Goal: Task Accomplishment & Management: Use online tool/utility

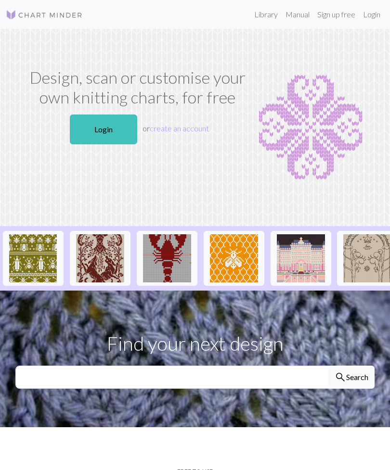
click at [103, 137] on link "Login" at bounding box center [103, 130] width 67 height 30
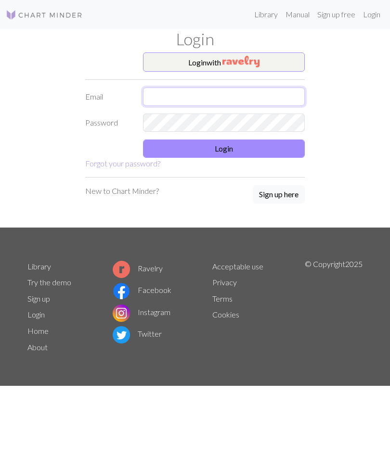
click at [268, 98] on input "text" at bounding box center [224, 97] width 162 height 18
type input "[EMAIL_ADDRESS][DOMAIN_NAME]"
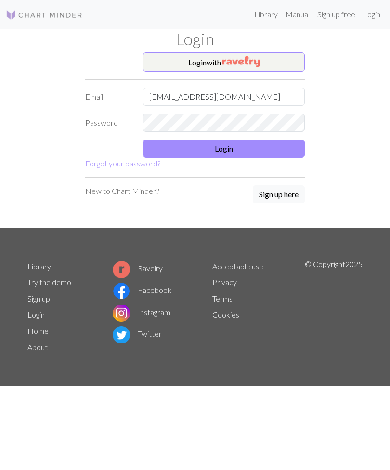
click at [263, 148] on button "Login" at bounding box center [224, 149] width 162 height 18
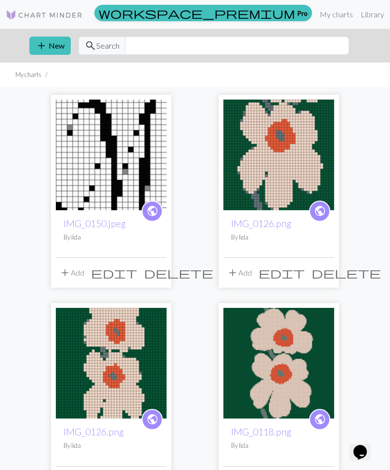
click at [50, 48] on button "add New" at bounding box center [49, 46] width 41 height 18
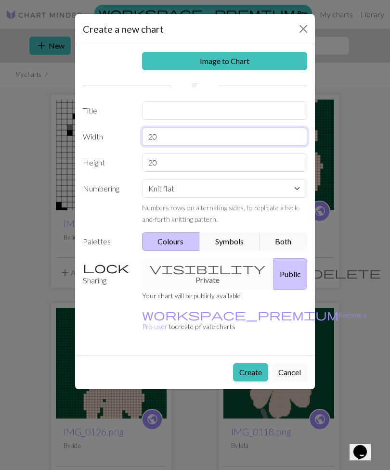
click at [245, 139] on input "20" at bounding box center [225, 137] width 166 height 18
type input "2"
type input "56"
click at [200, 171] on input "20" at bounding box center [225, 162] width 166 height 18
type input "2"
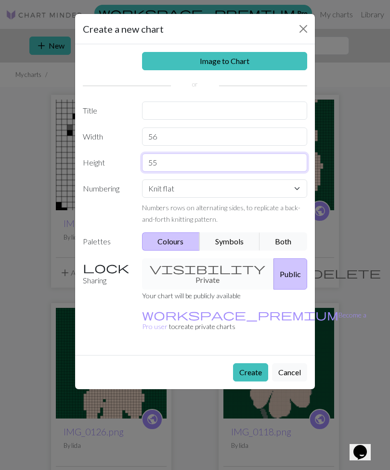
type input "55"
click at [253, 363] on button "Create" at bounding box center [250, 372] width 35 height 18
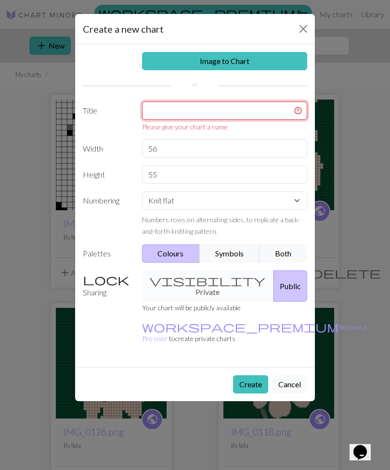
click at [265, 108] on input "text" at bounding box center [225, 111] width 166 height 18
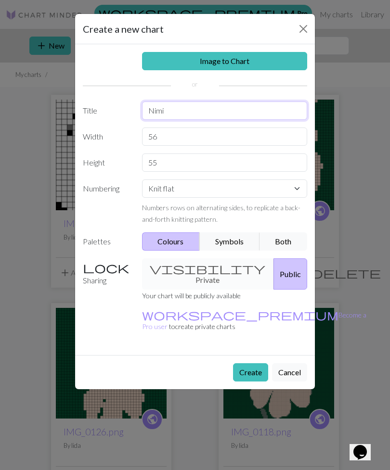
type input "Nimi"
click at [252, 363] on button "Create" at bounding box center [250, 372] width 35 height 18
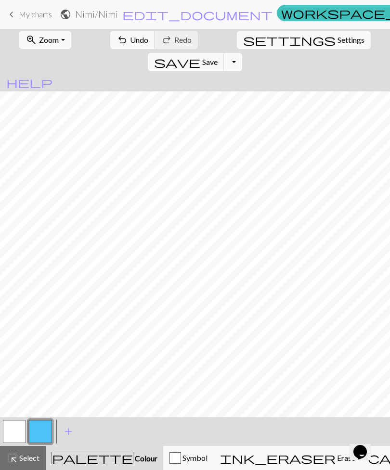
click at [130, 39] on span "Undo" at bounding box center [139, 39] width 18 height 9
click at [56, 43] on button "zoom_in Zoom Zoom" at bounding box center [44, 40] width 51 height 18
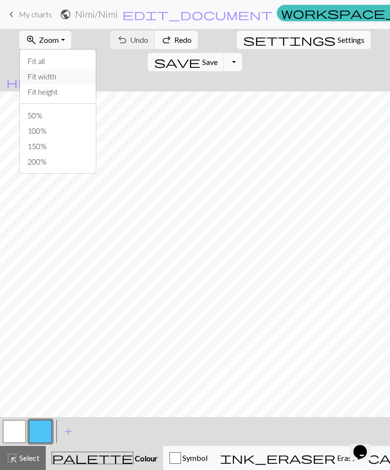
click at [69, 83] on button "Fit width" at bounding box center [58, 76] width 76 height 15
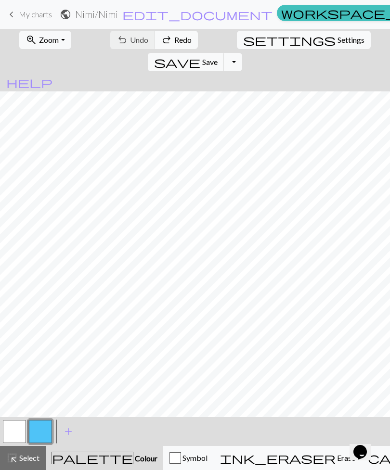
click at [43, 431] on button "button" at bounding box center [40, 431] width 23 height 23
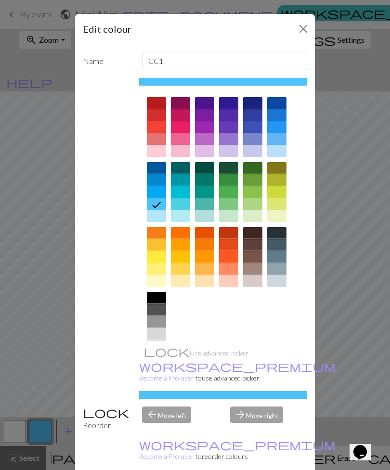
click at [159, 298] on div at bounding box center [156, 298] width 19 height 12
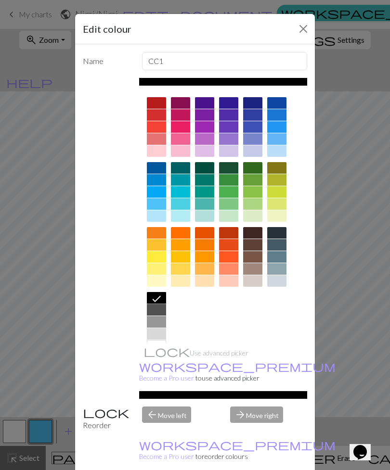
click at [353, 402] on div "Edit colour Name CC1 Use advanced picker workspace_premium Become a Pro user to…" at bounding box center [195, 235] width 390 height 470
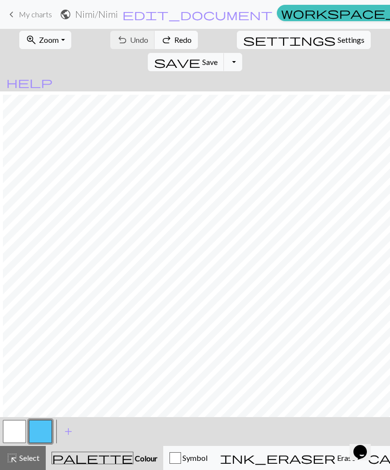
scroll to position [117, 265]
click at [126, 46] on button "undo Undo Undo" at bounding box center [132, 40] width 45 height 18
click at [130, 42] on span "Undo" at bounding box center [139, 39] width 18 height 9
click at [130, 38] on span "Undo" at bounding box center [139, 39] width 18 height 9
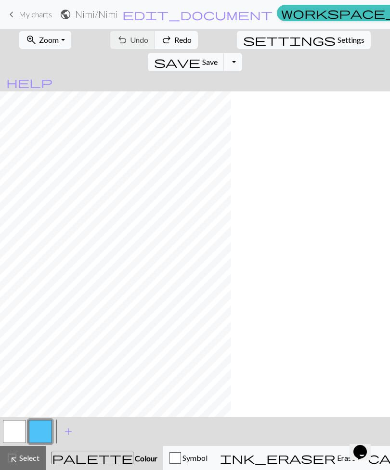
click at [40, 438] on button "button" at bounding box center [40, 431] width 23 height 23
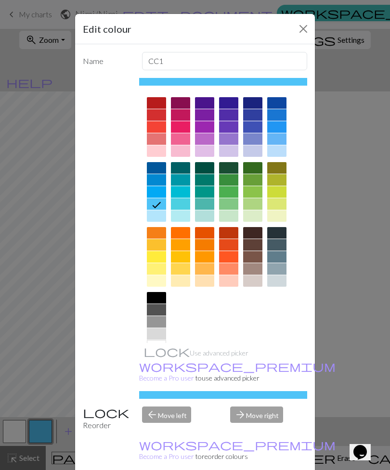
click at [158, 302] on div at bounding box center [156, 298] width 19 height 12
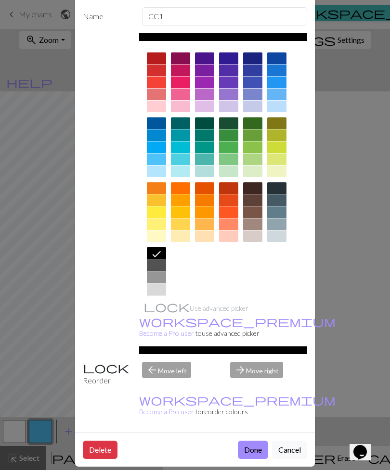
scroll to position [44, 0]
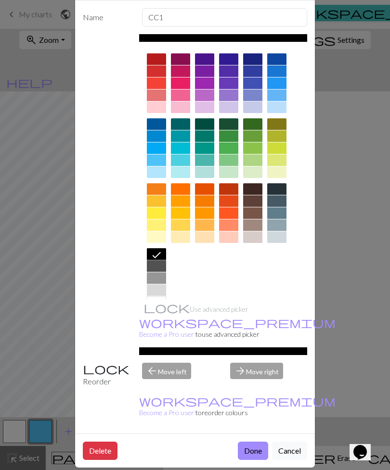
click at [251, 442] on button "Done" at bounding box center [253, 451] width 30 height 18
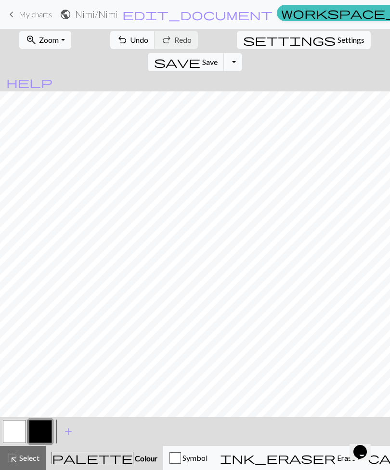
click at [130, 43] on span "Undo" at bounding box center [139, 39] width 18 height 9
click at [335, 461] on span "Erase" at bounding box center [345, 457] width 20 height 9
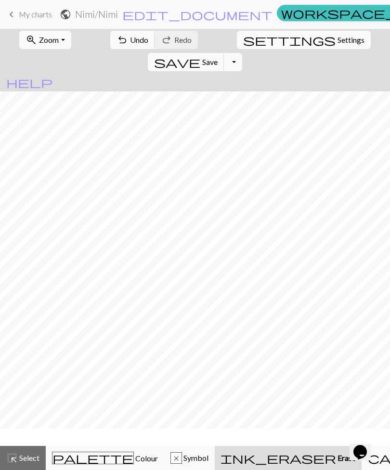
scroll to position [117, 297]
click at [171, 461] on div "x" at bounding box center [176, 459] width 11 height 12
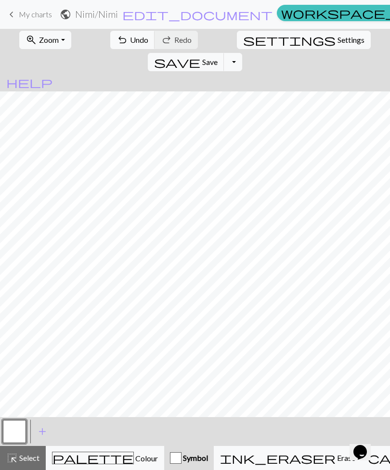
click at [134, 459] on span "Colour" at bounding box center [146, 458] width 24 height 9
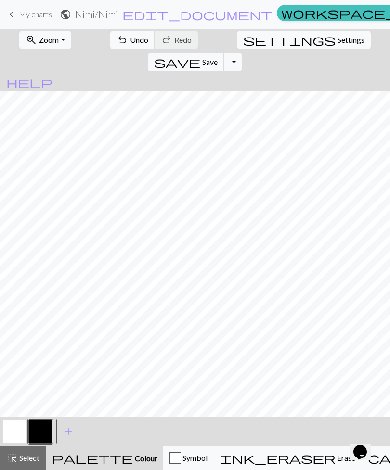
click at [130, 43] on span "Undo" at bounding box center [139, 39] width 18 height 9
click at [130, 38] on span "Undo" at bounding box center [139, 39] width 18 height 9
click at [112, 38] on button "undo Undo Undo" at bounding box center [132, 40] width 45 height 18
click at [130, 38] on span "Undo" at bounding box center [139, 39] width 18 height 9
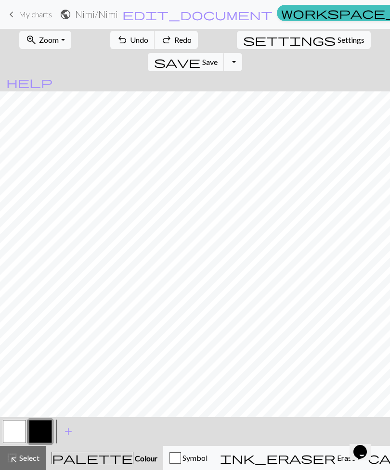
click at [130, 38] on span "Undo" at bounding box center [139, 39] width 18 height 9
click at [113, 43] on button "undo Undo Undo" at bounding box center [132, 40] width 45 height 18
click at [116, 45] on span "undo" at bounding box center [122, 39] width 12 height 13
click at [130, 38] on span "Undo" at bounding box center [139, 39] width 18 height 9
click at [119, 31] on button "undo Undo Undo" at bounding box center [132, 40] width 45 height 18
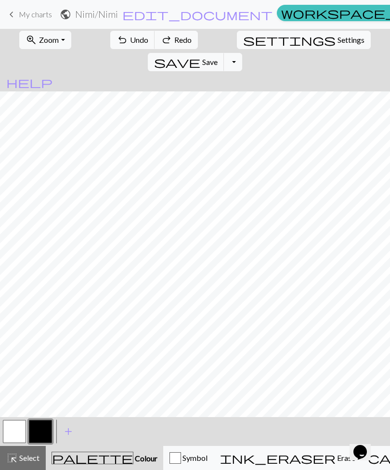
click at [119, 31] on button "undo Undo Undo" at bounding box center [132, 40] width 45 height 18
click at [130, 37] on span "Undo" at bounding box center [139, 39] width 18 height 9
click at [130, 36] on span "Undo" at bounding box center [139, 39] width 18 height 9
click at [116, 39] on span "undo" at bounding box center [122, 39] width 12 height 13
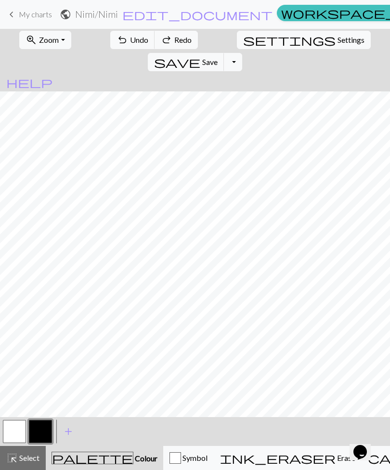
click at [116, 40] on span "undo" at bounding box center [122, 39] width 12 height 13
click at [116, 35] on span "undo" at bounding box center [122, 39] width 12 height 13
click at [112, 37] on button "undo Undo Undo" at bounding box center [132, 40] width 45 height 18
click at [116, 41] on span "undo" at bounding box center [122, 39] width 12 height 13
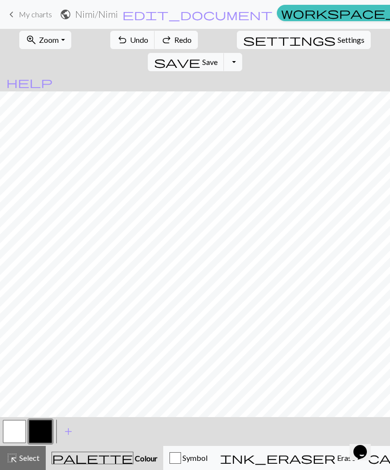
click at [113, 33] on button "undo Undo Undo" at bounding box center [132, 40] width 45 height 18
click at [112, 36] on button "undo Undo Undo" at bounding box center [132, 40] width 45 height 18
click at [116, 35] on span "undo" at bounding box center [122, 39] width 12 height 13
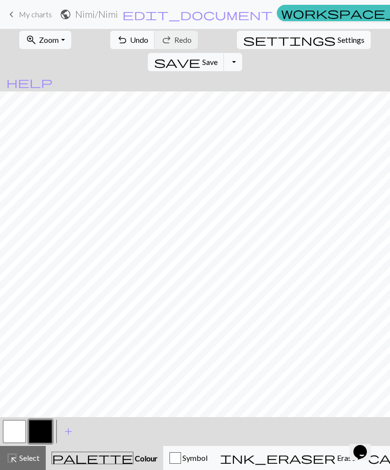
click at [335, 456] on span "Erase" at bounding box center [345, 457] width 20 height 9
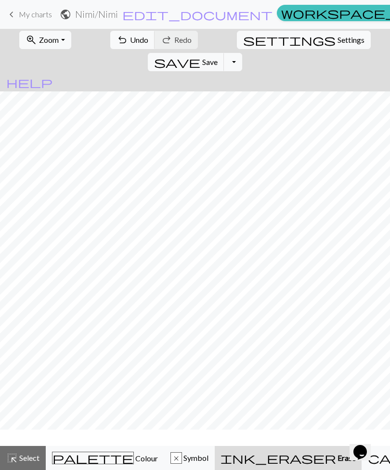
scroll to position [101, 153]
click at [90, 464] on div "palette Colour Colour" at bounding box center [105, 458] width 106 height 13
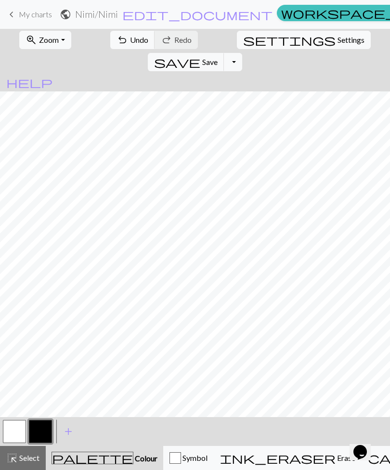
scroll to position [128, 181]
click at [253, 461] on span "ink_eraser" at bounding box center [277, 457] width 115 height 13
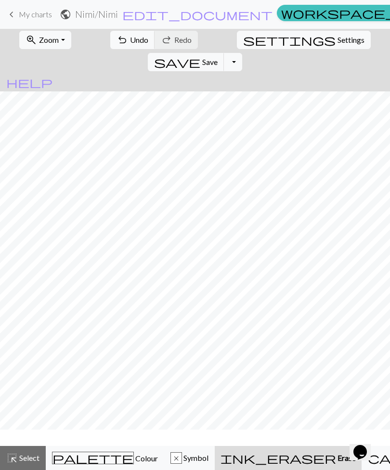
scroll to position [101, 181]
click at [80, 461] on span "palette" at bounding box center [92, 457] width 81 height 13
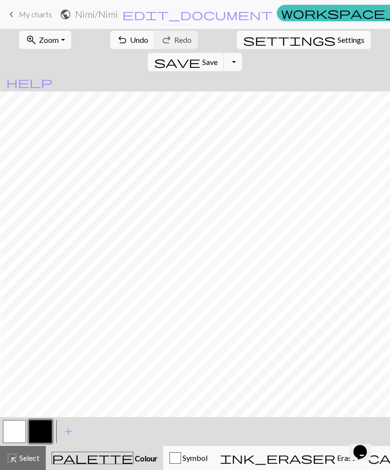
scroll to position [129, 180]
click at [248, 462] on span "ink_eraser" at bounding box center [277, 457] width 115 height 13
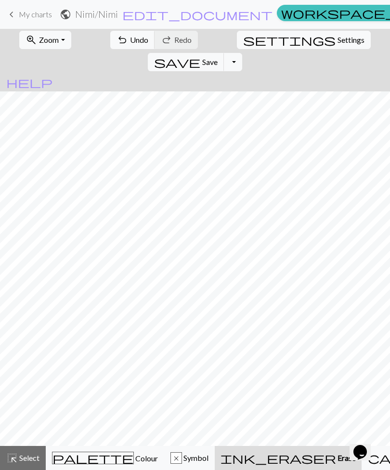
click at [80, 461] on span "palette" at bounding box center [92, 457] width 81 height 13
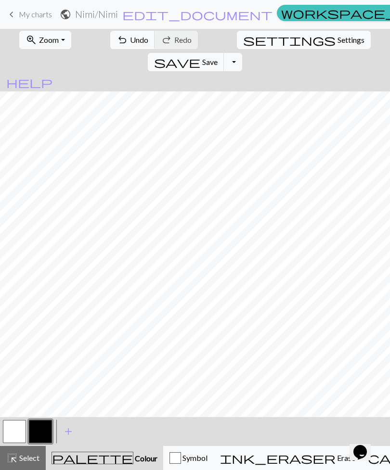
click at [124, 45] on button "undo Undo Undo" at bounding box center [132, 40] width 45 height 18
click at [130, 42] on span "Undo" at bounding box center [139, 39] width 18 height 9
click at [130, 41] on span "Undo" at bounding box center [139, 39] width 18 height 9
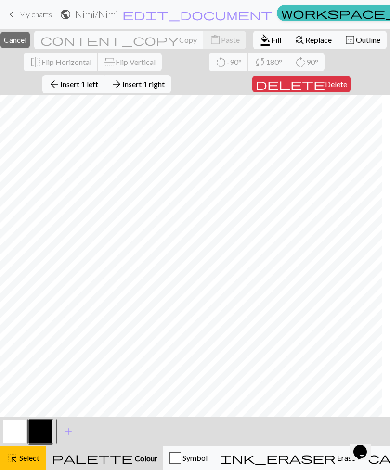
scroll to position [26, 55]
click at [26, 43] on span "Cancel" at bounding box center [15, 39] width 23 height 9
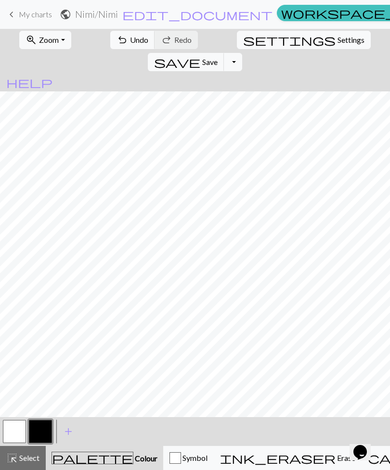
scroll to position [179, 0]
click at [130, 42] on span "Undo" at bounding box center [139, 39] width 18 height 9
click at [130, 37] on span "Undo" at bounding box center [139, 39] width 18 height 9
click at [130, 39] on span "Undo" at bounding box center [139, 39] width 18 height 9
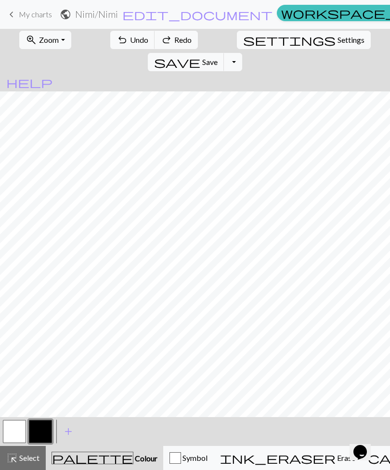
click at [130, 39] on span "Undo" at bounding box center [139, 39] width 18 height 9
click at [130, 34] on button "undo Undo Undo" at bounding box center [132, 40] width 45 height 18
click at [130, 40] on span "Undo" at bounding box center [139, 39] width 18 height 9
click at [130, 39] on span "Undo" at bounding box center [139, 39] width 18 height 9
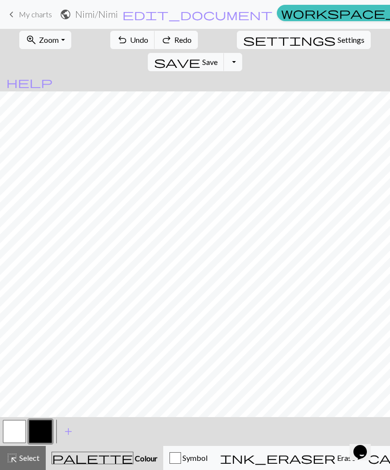
click at [130, 38] on span "Undo" at bounding box center [139, 39] width 18 height 9
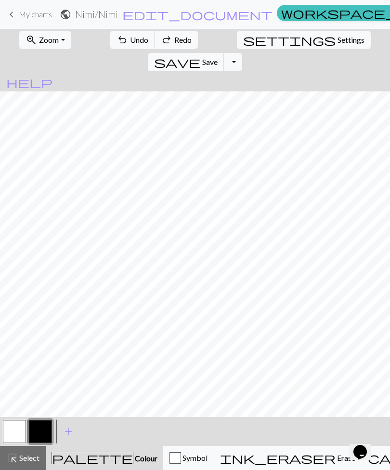
click at [130, 40] on span "Undo" at bounding box center [139, 39] width 18 height 9
click at [130, 38] on span "Undo" at bounding box center [139, 39] width 18 height 9
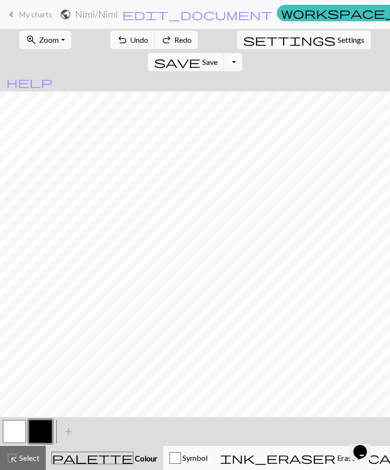
click at [130, 38] on span "Undo" at bounding box center [139, 39] width 18 height 9
click at [51, 42] on span "Zoom" at bounding box center [49, 39] width 20 height 9
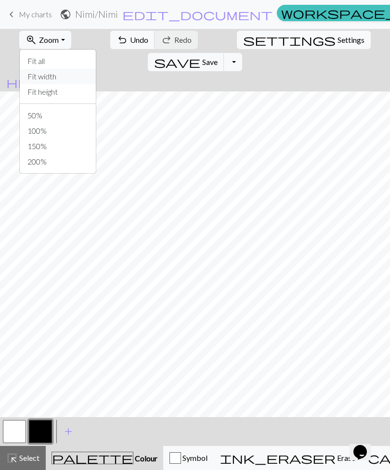
click at [67, 82] on button "Fit width" at bounding box center [58, 76] width 76 height 15
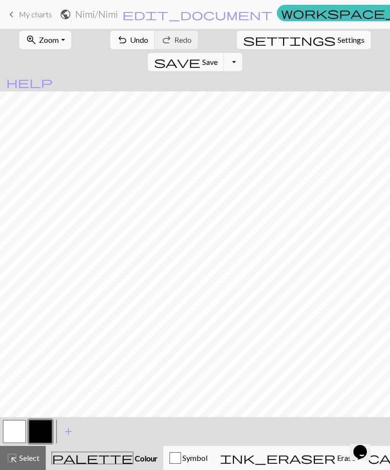
scroll to position [0, 6]
click at [130, 42] on span "Undo" at bounding box center [139, 39] width 18 height 9
click at [252, 460] on span "ink_eraser" at bounding box center [277, 457] width 115 height 13
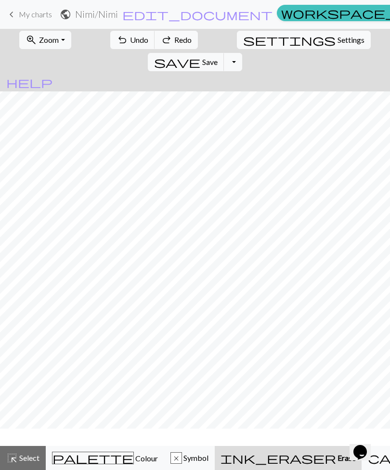
scroll to position [35, 185]
click at [134, 461] on span "Colour" at bounding box center [146, 458] width 24 height 9
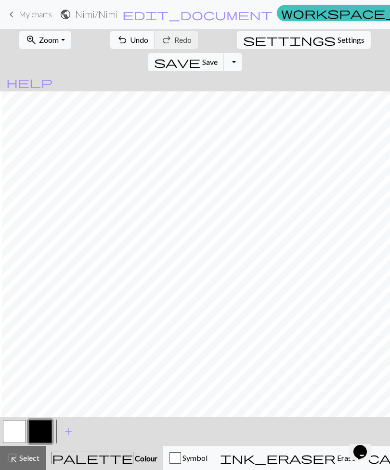
scroll to position [80, 203]
click at [252, 451] on span "ink_eraser" at bounding box center [277, 457] width 115 height 13
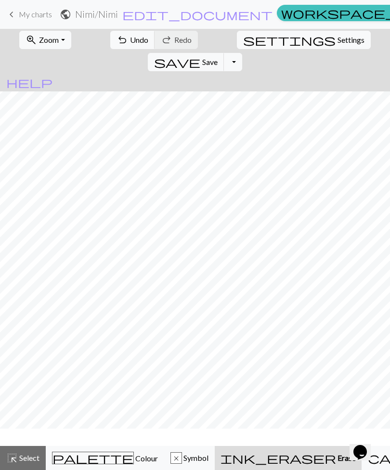
scroll to position [51, 203]
click at [134, 459] on span "Colour" at bounding box center [146, 458] width 24 height 9
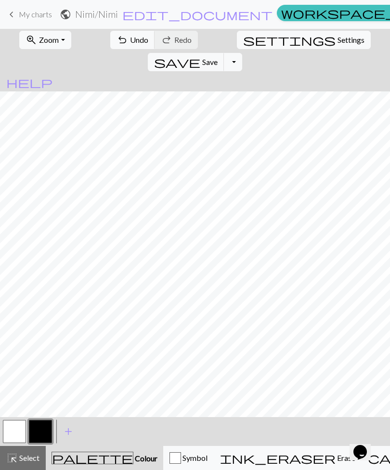
scroll to position [80, 195]
click at [116, 38] on span "undo" at bounding box center [122, 39] width 12 height 13
click at [116, 37] on span "undo" at bounding box center [122, 39] width 12 height 13
click at [248, 459] on span "ink_eraser" at bounding box center [277, 457] width 115 height 13
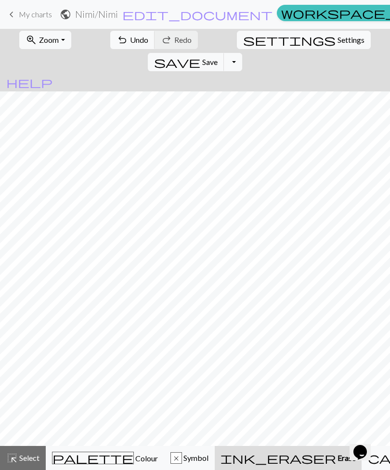
scroll to position [51, 195]
click at [337, 41] on span "Settings" at bounding box center [350, 40] width 27 height 12
select select "aran"
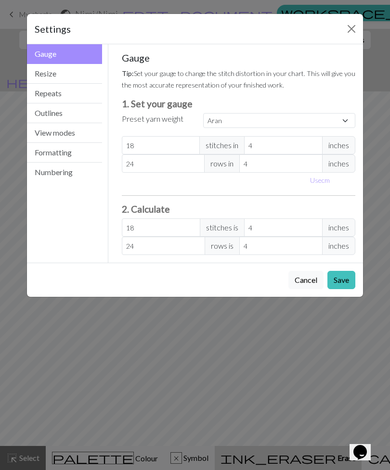
click at [77, 71] on button "Resize" at bounding box center [64, 74] width 75 height 20
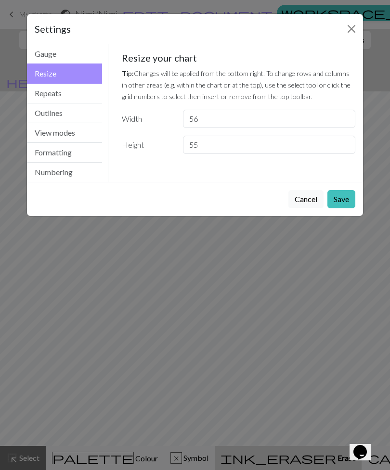
click at [309, 199] on button "Cancel" at bounding box center [305, 199] width 35 height 18
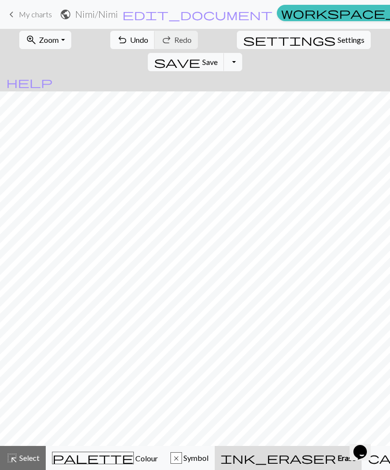
click at [134, 459] on span "Colour" at bounding box center [146, 458] width 24 height 9
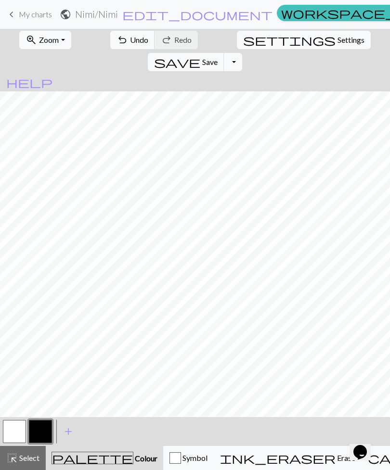
scroll to position [97, 219]
click at [335, 460] on span "Erase" at bounding box center [345, 457] width 20 height 9
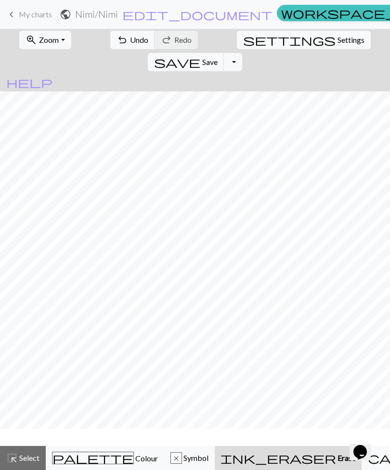
scroll to position [68, 219]
click at [134, 459] on span "Colour" at bounding box center [146, 458] width 24 height 9
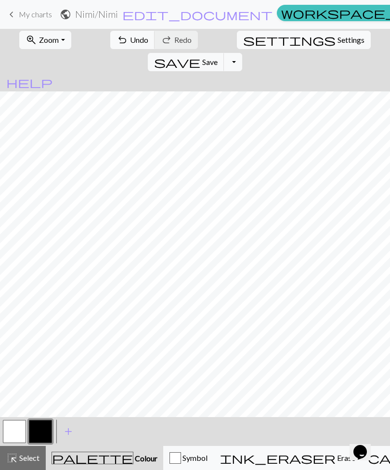
click at [130, 38] on span "Undo" at bounding box center [139, 39] width 18 height 9
click at [168, 464] on button "Symbol" at bounding box center [188, 458] width 51 height 24
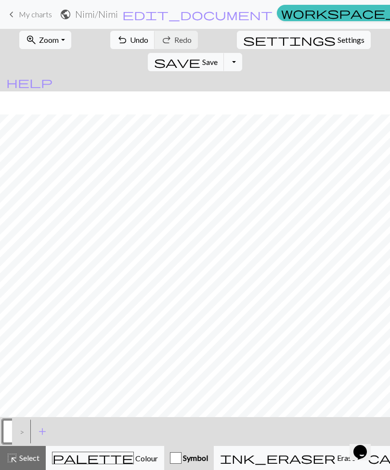
scroll to position [31, 0]
click at [105, 466] on button "palette Colour Colour" at bounding box center [105, 458] width 118 height 24
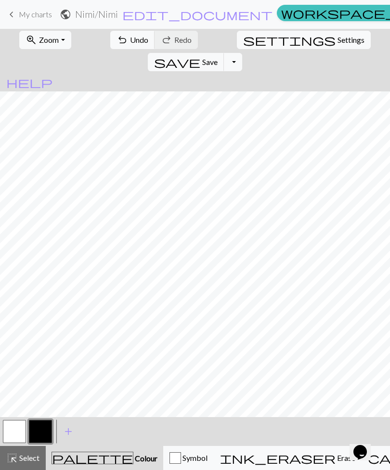
click at [237, 47] on button "settings Settings" at bounding box center [304, 40] width 134 height 18
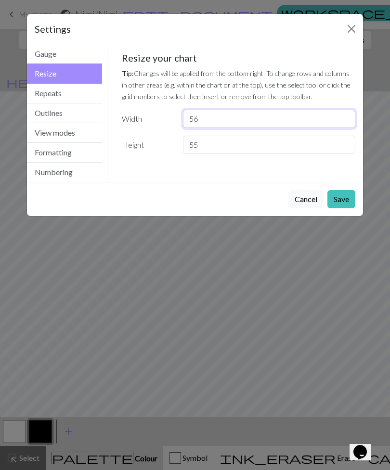
click at [229, 118] on input "56" at bounding box center [269, 119] width 172 height 18
type input "5"
type input "60"
click at [344, 199] on button "Save" at bounding box center [341, 199] width 28 height 18
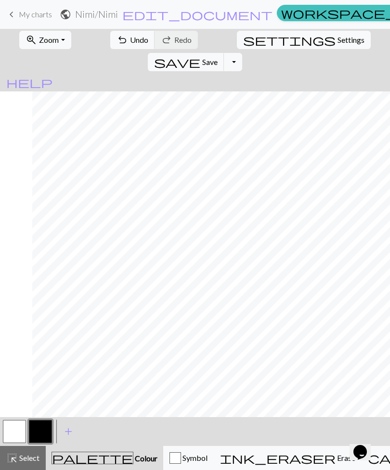
scroll to position [0, 32]
click at [25, 463] on div "highlight_alt Select Select" at bounding box center [22, 458] width 33 height 12
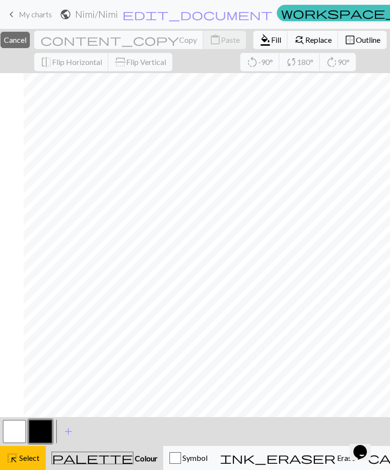
scroll to position [0, 26]
click at [94, 463] on div "palette Colour Colour" at bounding box center [104, 458] width 106 height 13
click at [133, 459] on span "Colour" at bounding box center [145, 458] width 24 height 9
click at [26, 40] on span "Cancel" at bounding box center [15, 39] width 23 height 9
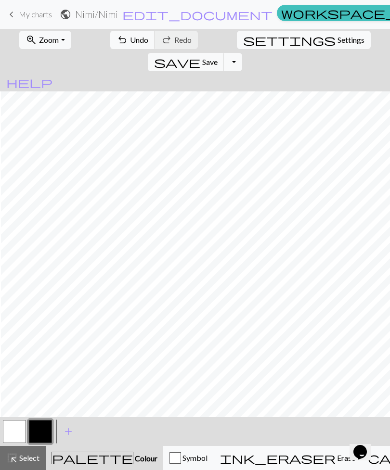
scroll to position [0, 1]
click at [50, 36] on span "Zoom" at bounding box center [49, 39] width 20 height 9
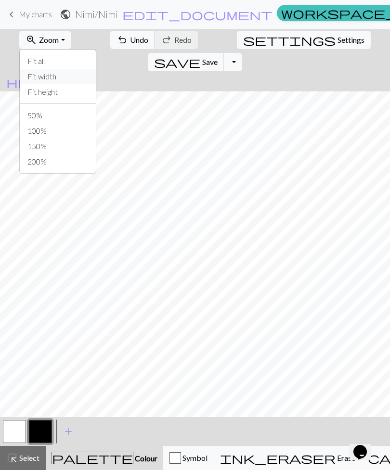
click at [68, 82] on button "Fit width" at bounding box center [58, 76] width 76 height 15
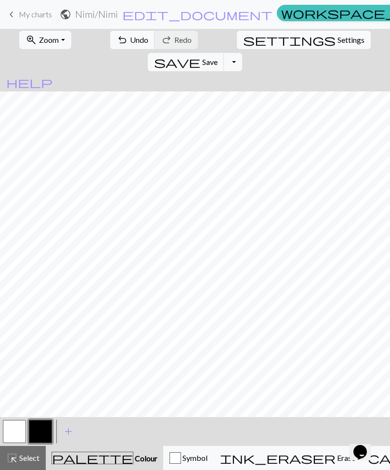
click at [32, 464] on button "highlight_alt Select Select" at bounding box center [23, 458] width 46 height 24
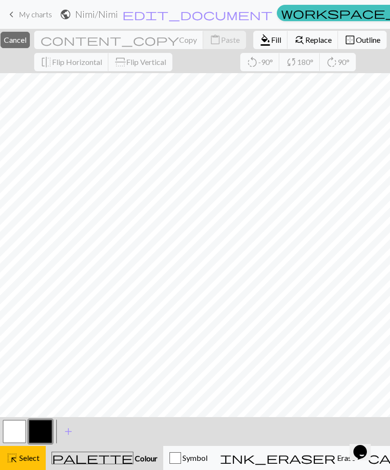
click at [26, 40] on span "Cancel" at bounding box center [15, 39] width 23 height 9
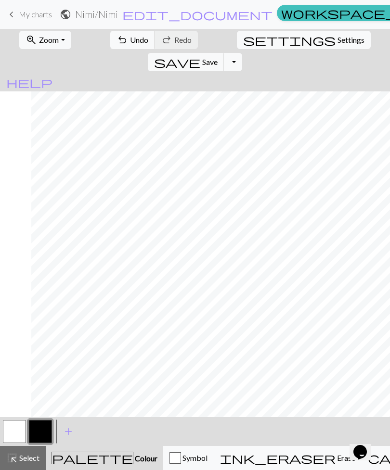
scroll to position [0, 32]
click at [337, 41] on span "Settings" at bounding box center [350, 40] width 27 height 12
select select "aran"
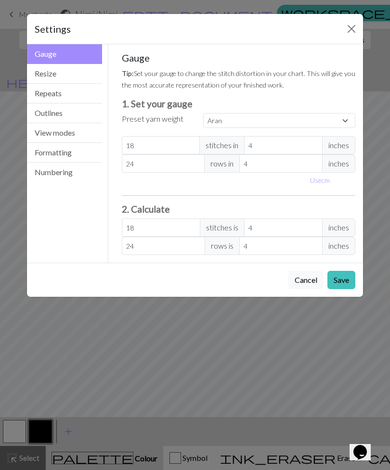
click at [77, 86] on button "Repeats" at bounding box center [64, 94] width 75 height 20
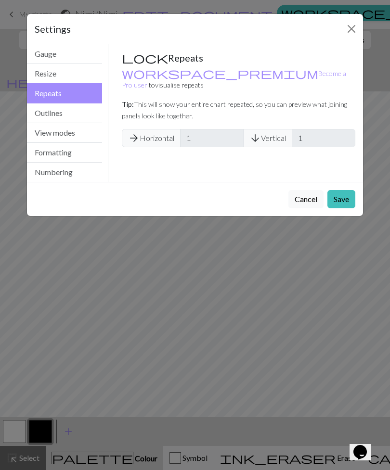
click at [74, 114] on button "Outlines" at bounding box center [64, 113] width 75 height 20
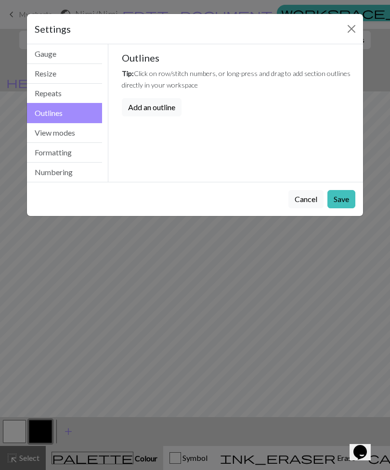
click at [80, 78] on button "Resize" at bounding box center [64, 74] width 75 height 20
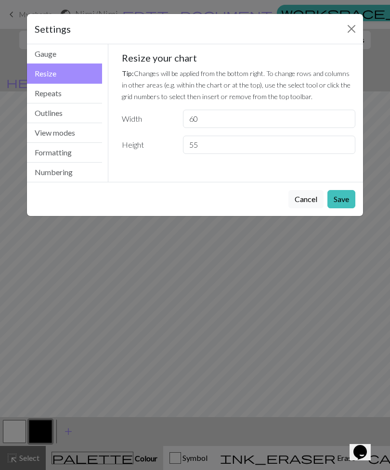
click at [354, 31] on button "Close" at bounding box center [351, 28] width 15 height 15
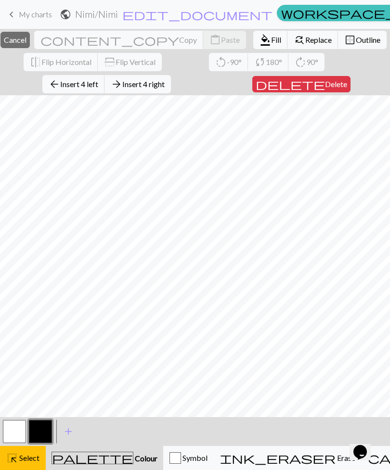
click at [142, 88] on span "Insert 4 right" at bounding box center [143, 83] width 42 height 9
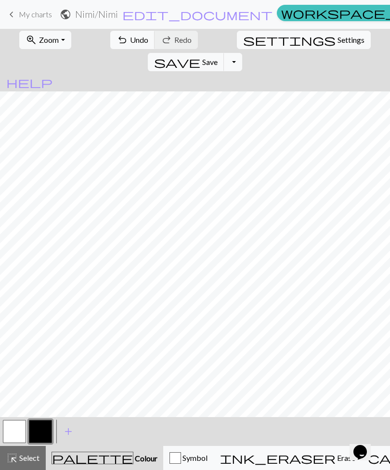
click at [130, 43] on span "Undo" at bounding box center [139, 39] width 18 height 9
click at [30, 462] on span "Select" at bounding box center [29, 457] width 22 height 9
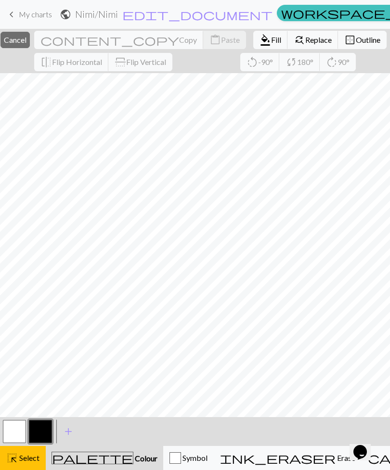
click at [30, 38] on button "close Cancel" at bounding box center [14, 40] width 29 height 16
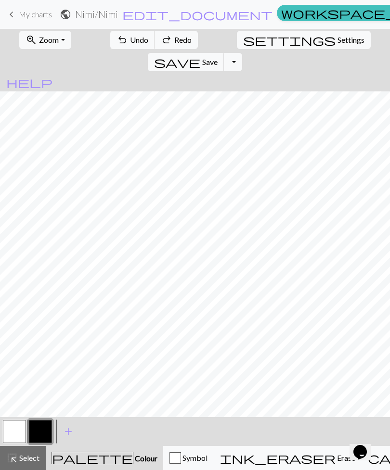
click at [130, 42] on span "Undo" at bounding box center [139, 39] width 18 height 9
click at [25, 457] on span "Select" at bounding box center [29, 457] width 22 height 9
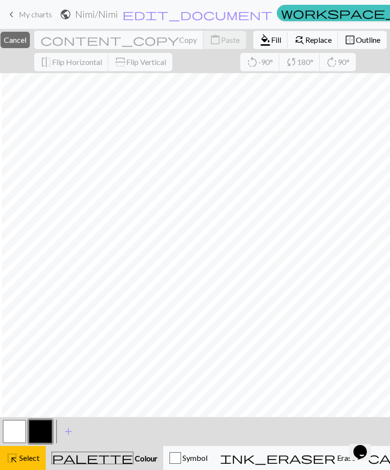
scroll to position [0, 2]
click at [26, 44] on span "Cancel" at bounding box center [15, 39] width 23 height 9
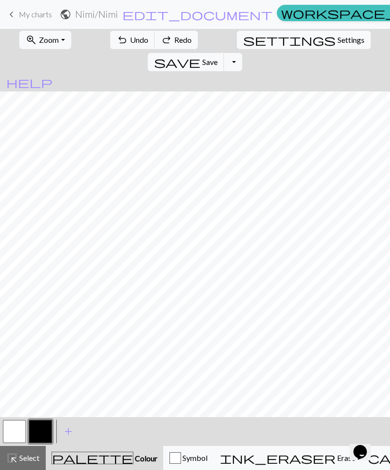
click at [337, 40] on span "Settings" at bounding box center [350, 40] width 27 height 12
select select "aran"
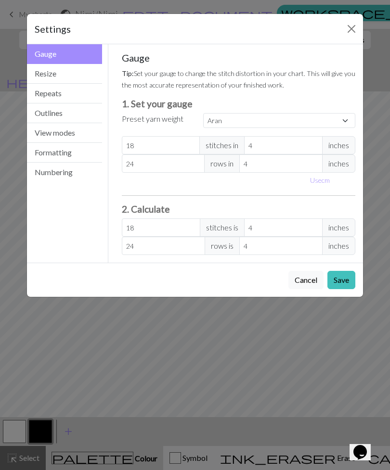
click at [73, 72] on button "Resize" at bounding box center [64, 74] width 75 height 20
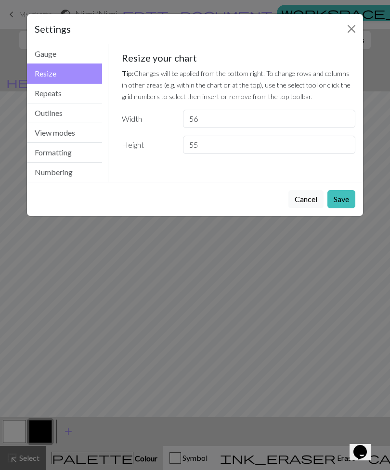
click at [354, 33] on button "Close" at bounding box center [351, 28] width 15 height 15
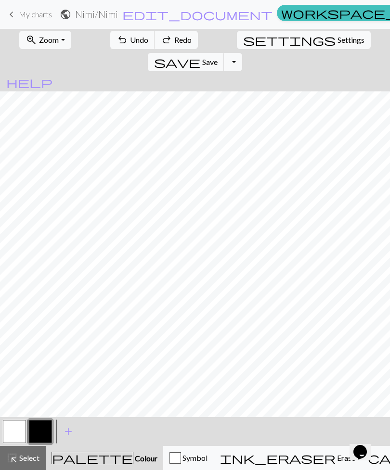
click at [22, 460] on span "Select" at bounding box center [29, 457] width 22 height 9
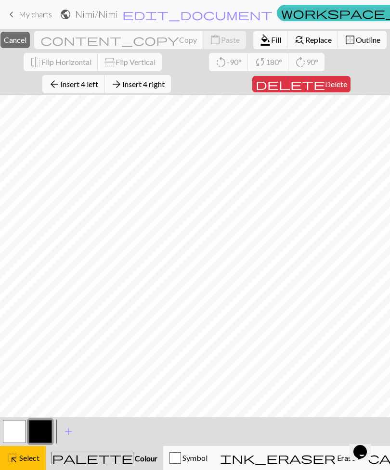
click at [96, 88] on span "Insert 4 left" at bounding box center [79, 83] width 38 height 9
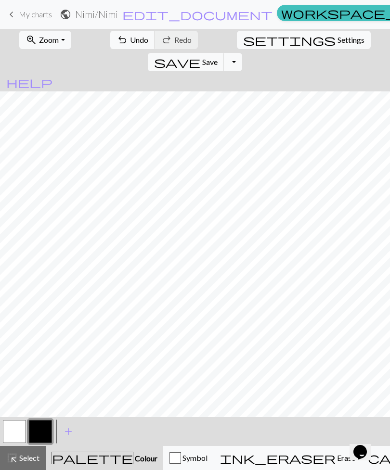
scroll to position [0, 0]
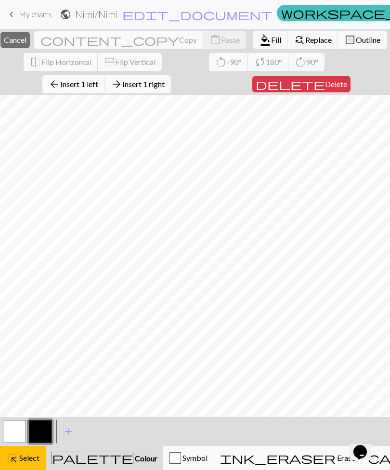
click at [30, 46] on button "close Cancel" at bounding box center [14, 40] width 29 height 16
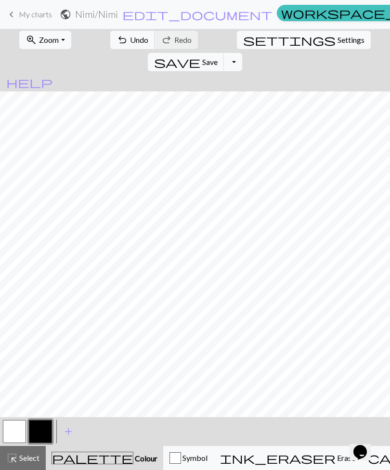
click at [95, 467] on button "palette Colour Colour" at bounding box center [104, 458] width 117 height 24
click at [85, 447] on button "palette Colour Colour" at bounding box center [104, 458] width 117 height 24
click at [133, 459] on span "Colour" at bounding box center [145, 458] width 24 height 9
click at [115, 46] on button "undo Undo Undo" at bounding box center [132, 40] width 45 height 18
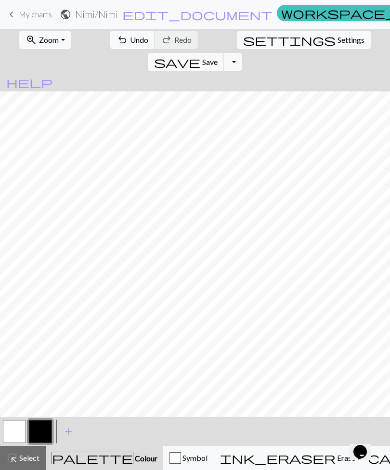
click at [130, 41] on span "Undo" at bounding box center [139, 39] width 18 height 9
click at [130, 42] on span "Undo" at bounding box center [139, 39] width 18 height 9
click at [130, 43] on span "Undo" at bounding box center [139, 39] width 18 height 9
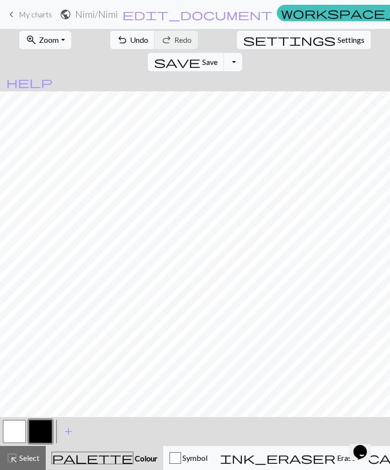
scroll to position [0, 22]
click at [56, 39] on button "zoom_in Zoom Zoom" at bounding box center [44, 40] width 51 height 18
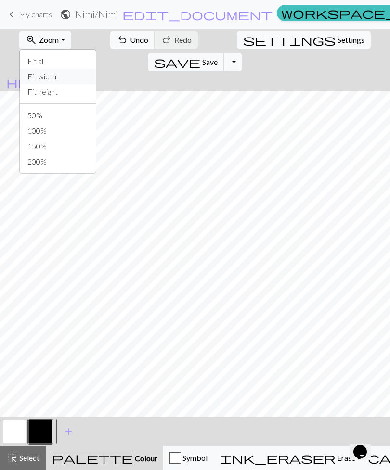
click at [62, 75] on button "Fit width" at bounding box center [58, 76] width 76 height 15
